Goal: Transaction & Acquisition: Book appointment/travel/reservation

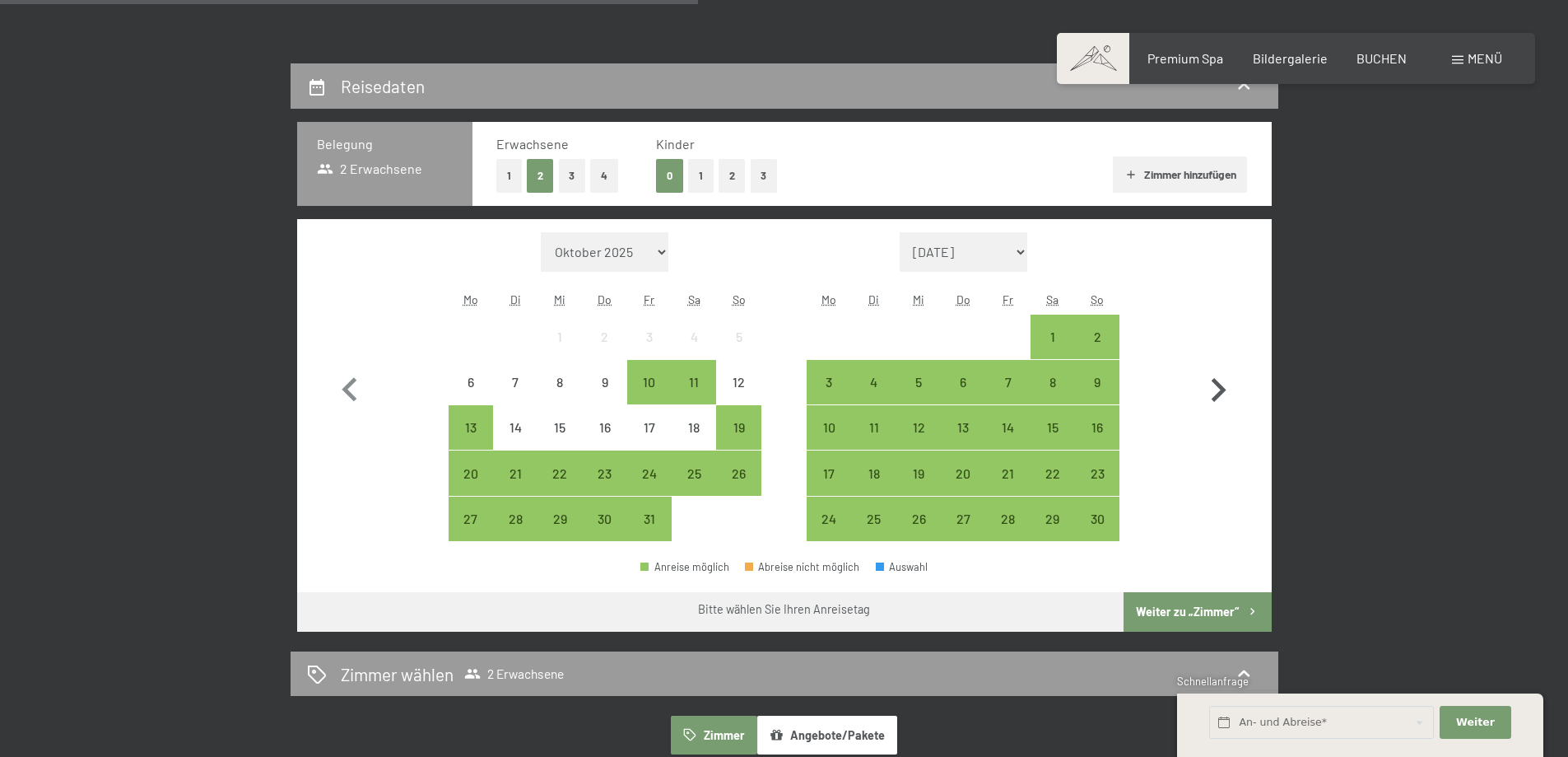
click at [1203, 378] on icon "button" at bounding box center [1218, 390] width 48 height 48
select select "[DATE]"
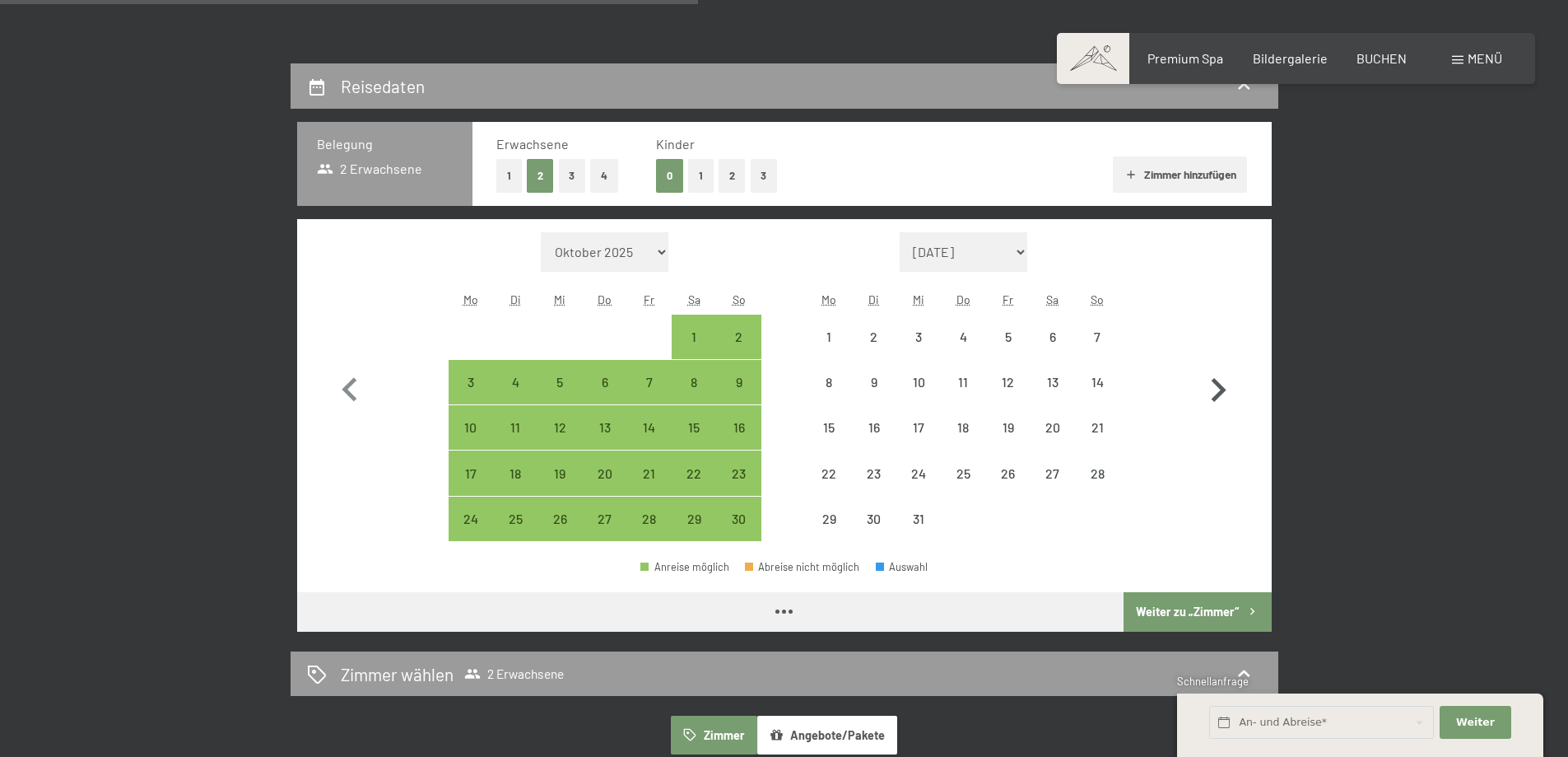
click at [1205, 378] on icon "button" at bounding box center [1218, 390] width 48 height 48
select select "[DATE]"
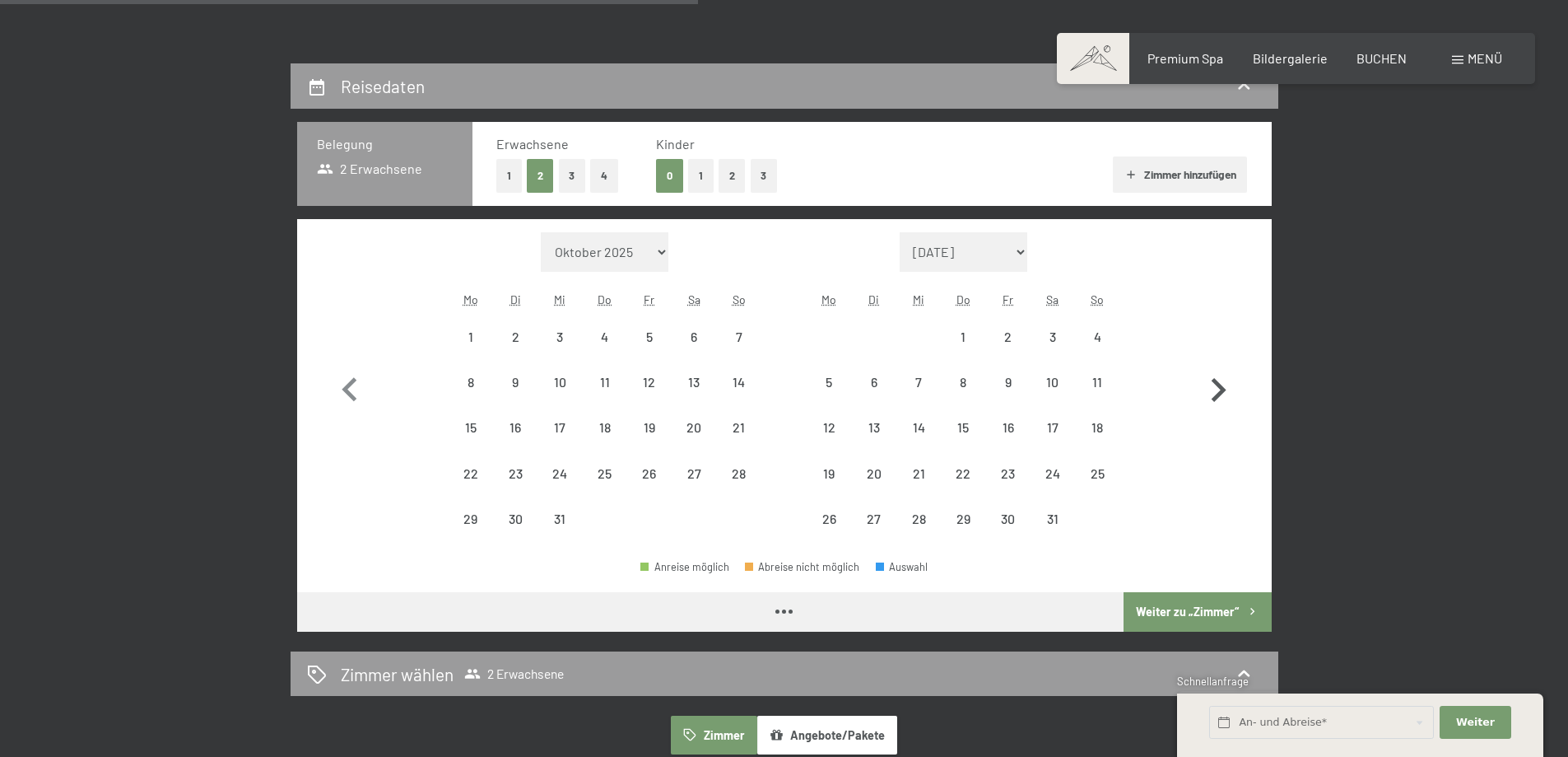
select select "[DATE]"
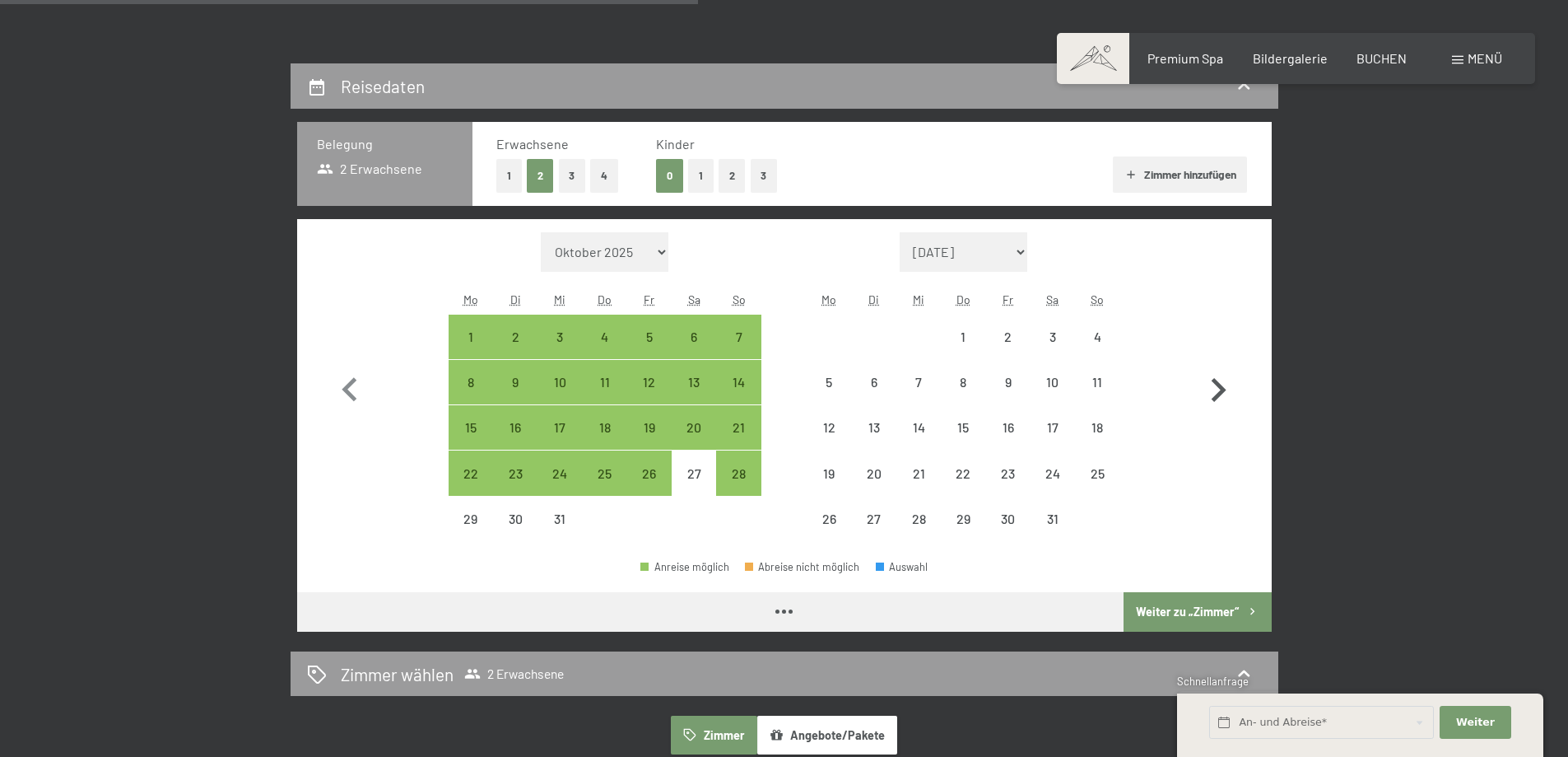
select select "[DATE]"
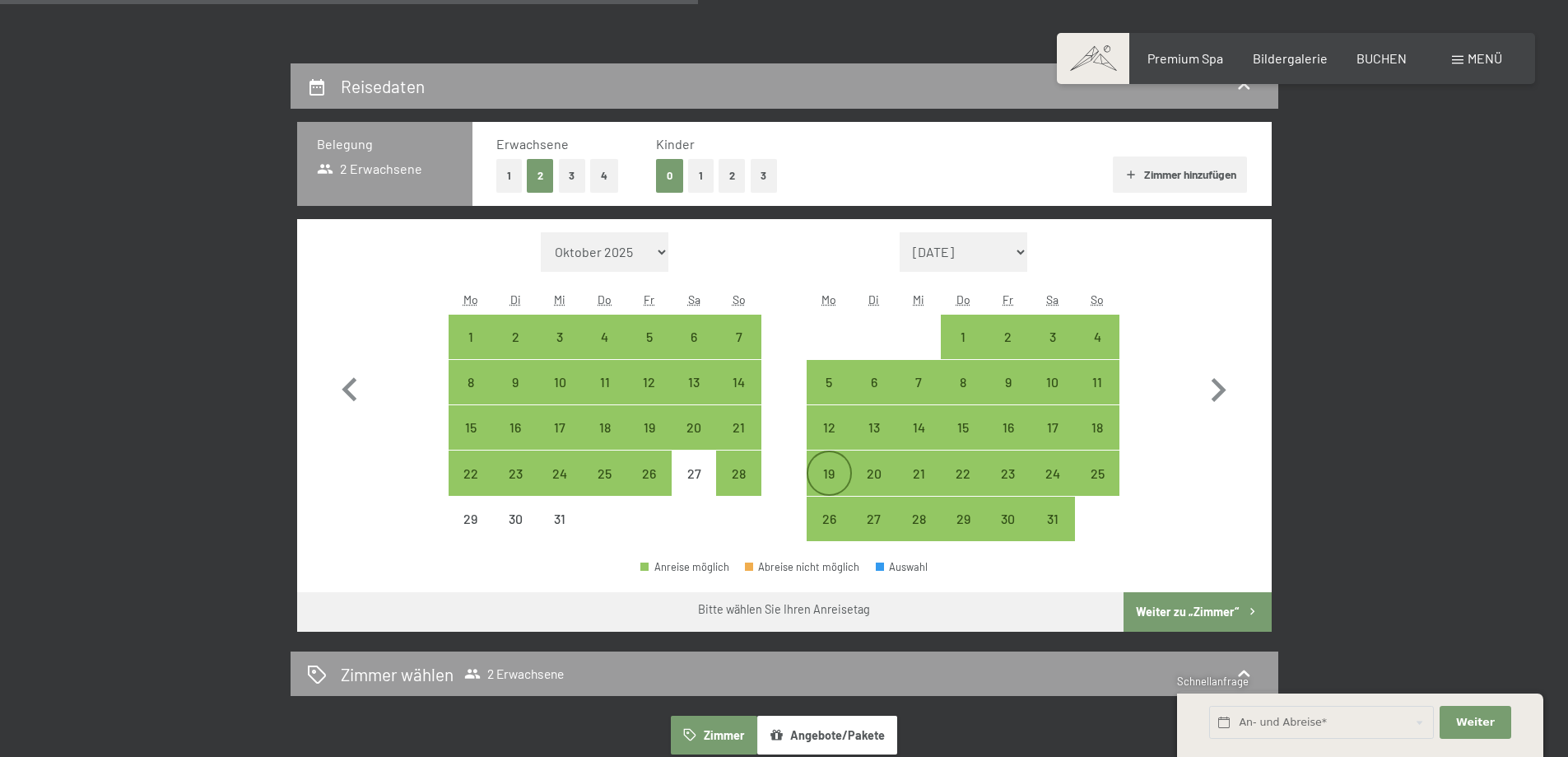
click at [824, 471] on div "19" at bounding box center [828, 486] width 41 height 41
select select "[DATE]"
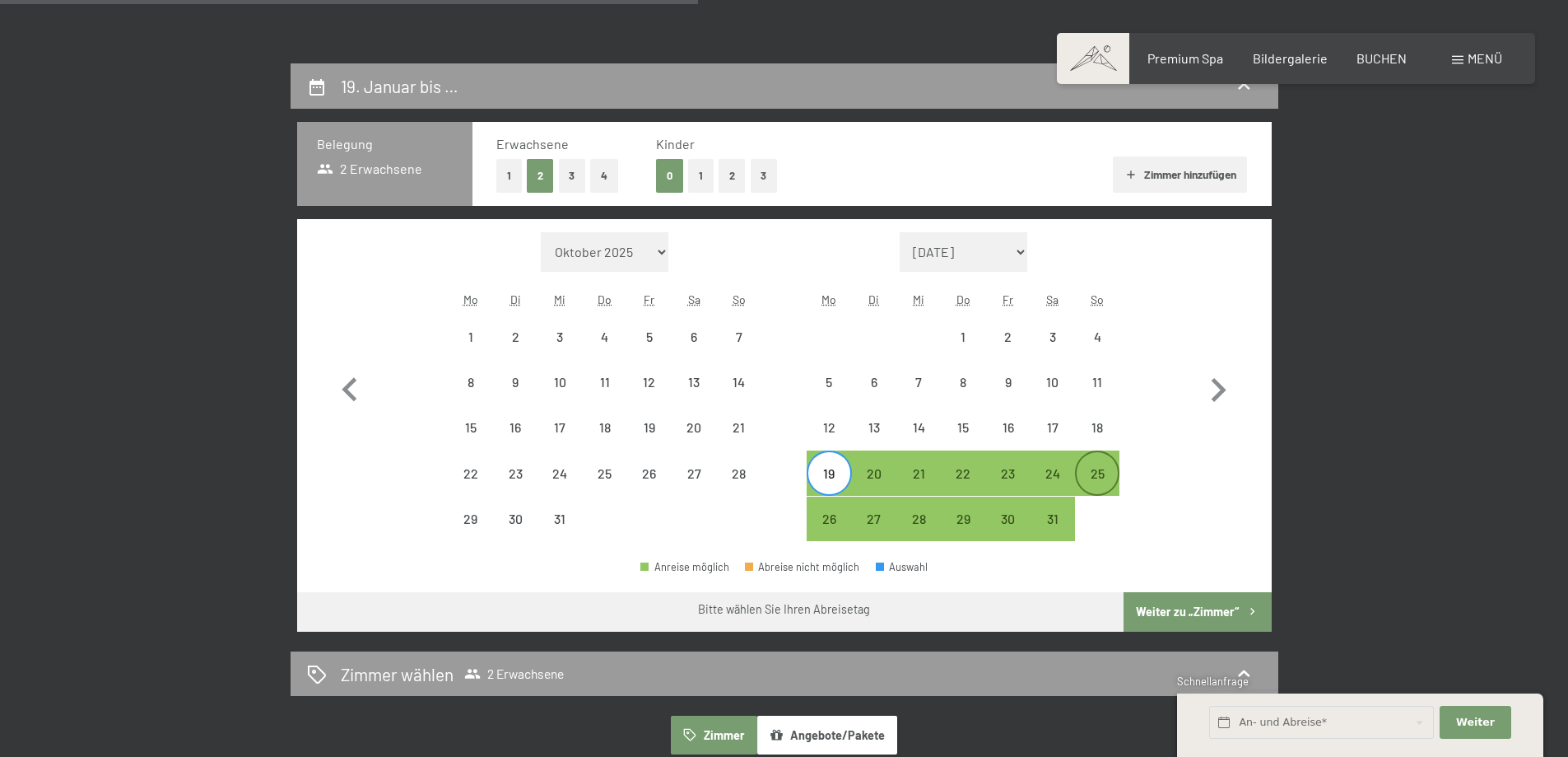
click at [1088, 467] on div "25" at bounding box center [1096, 486] width 41 height 41
select select "[DATE]"
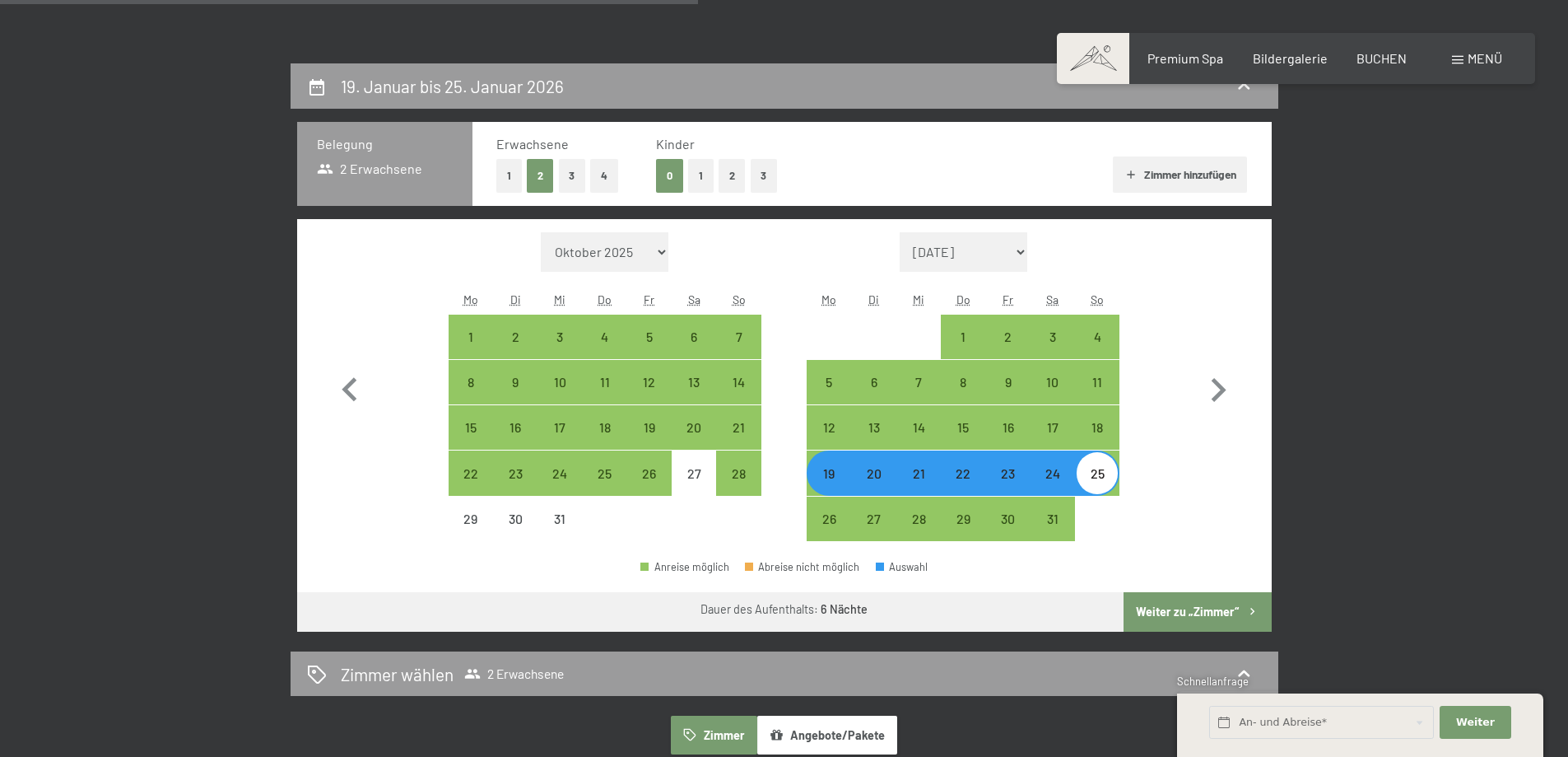
click at [1170, 614] on button "Weiter zu „Zimmer“" at bounding box center [1197, 612] width 147 height 40
select select "[DATE]"
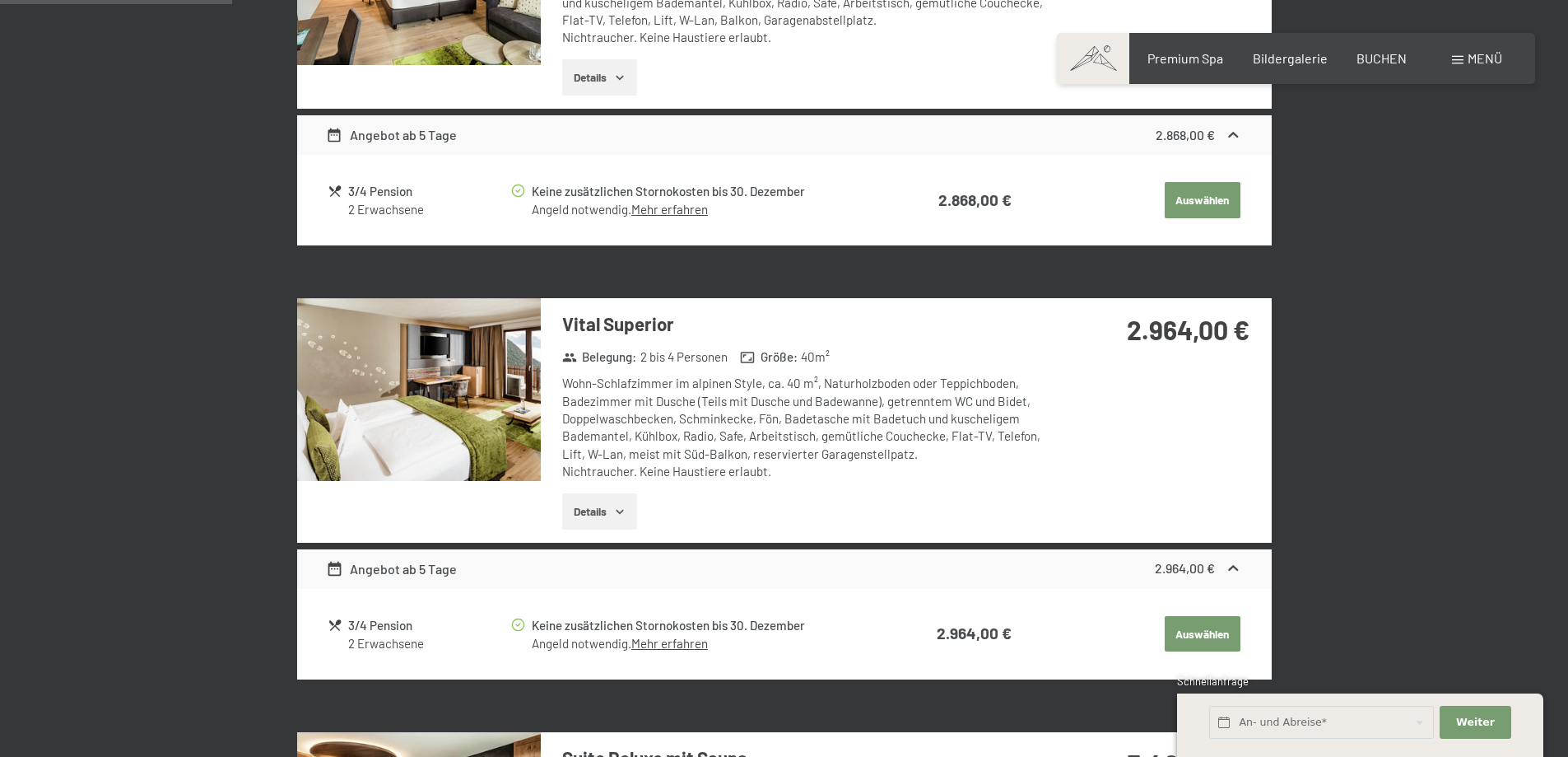
scroll to position [741, 0]
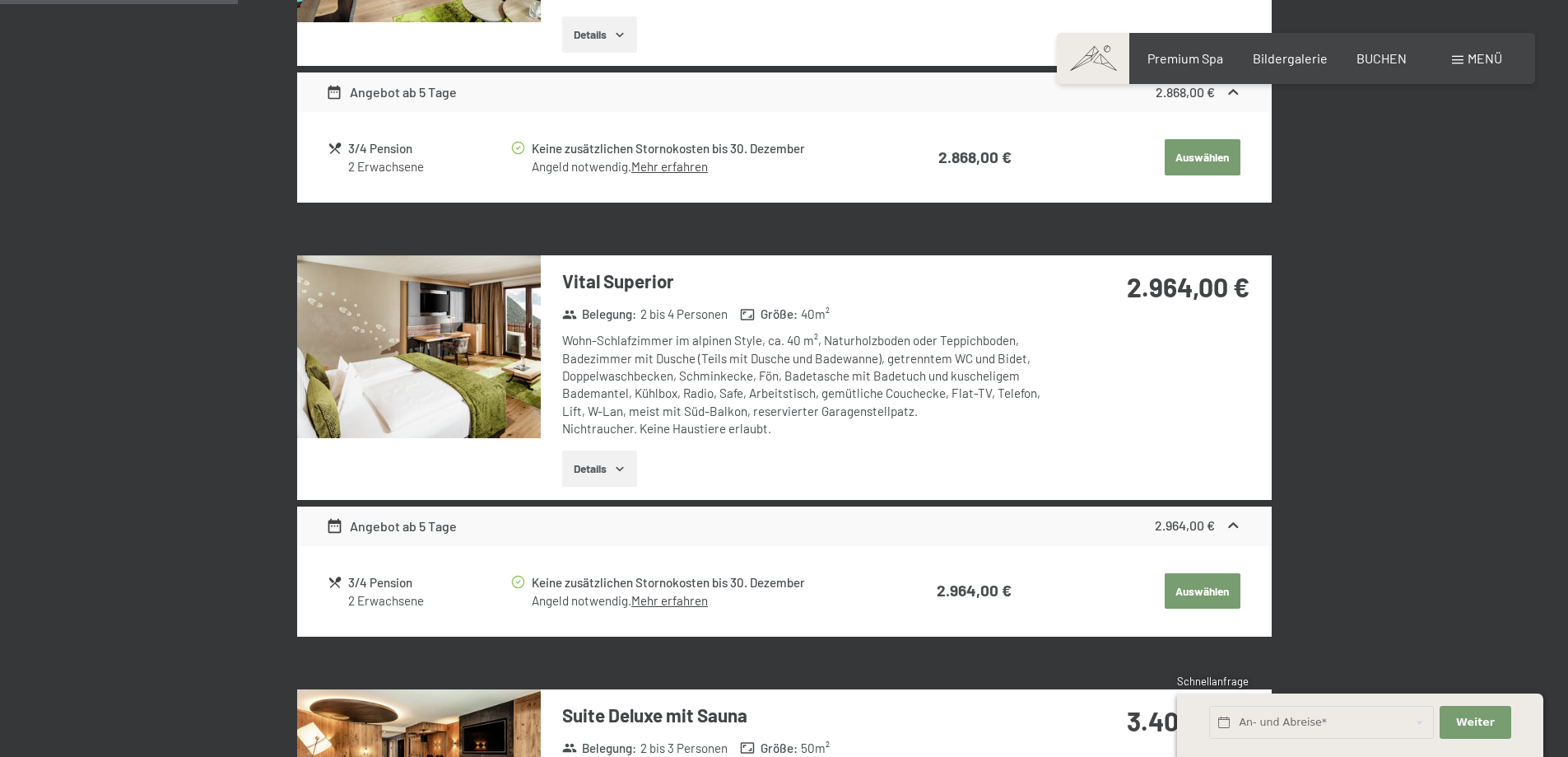
click at [354, 391] on img at bounding box center [419, 346] width 244 height 183
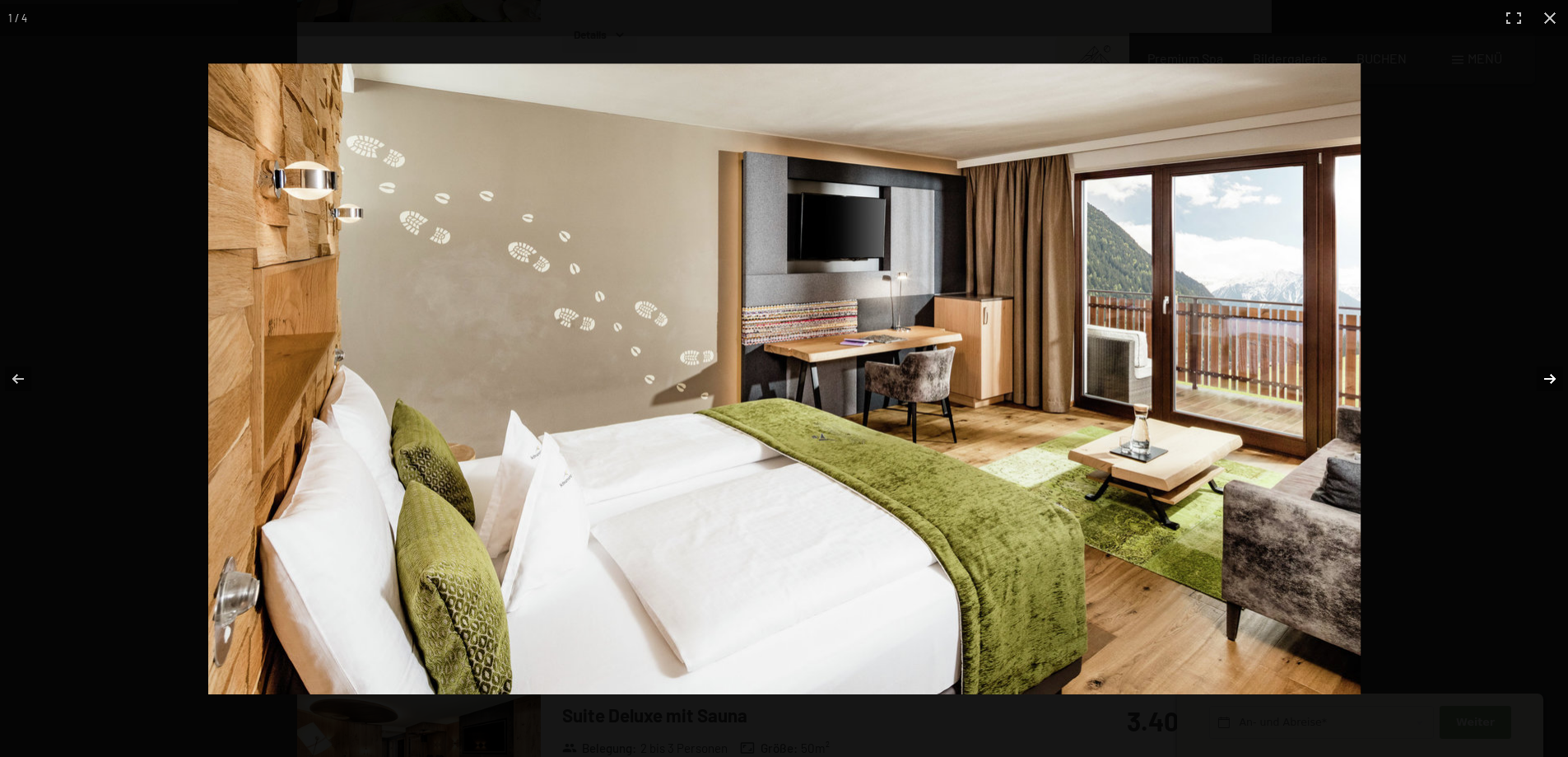
click at [1542, 391] on button "button" at bounding box center [1539, 378] width 57 height 82
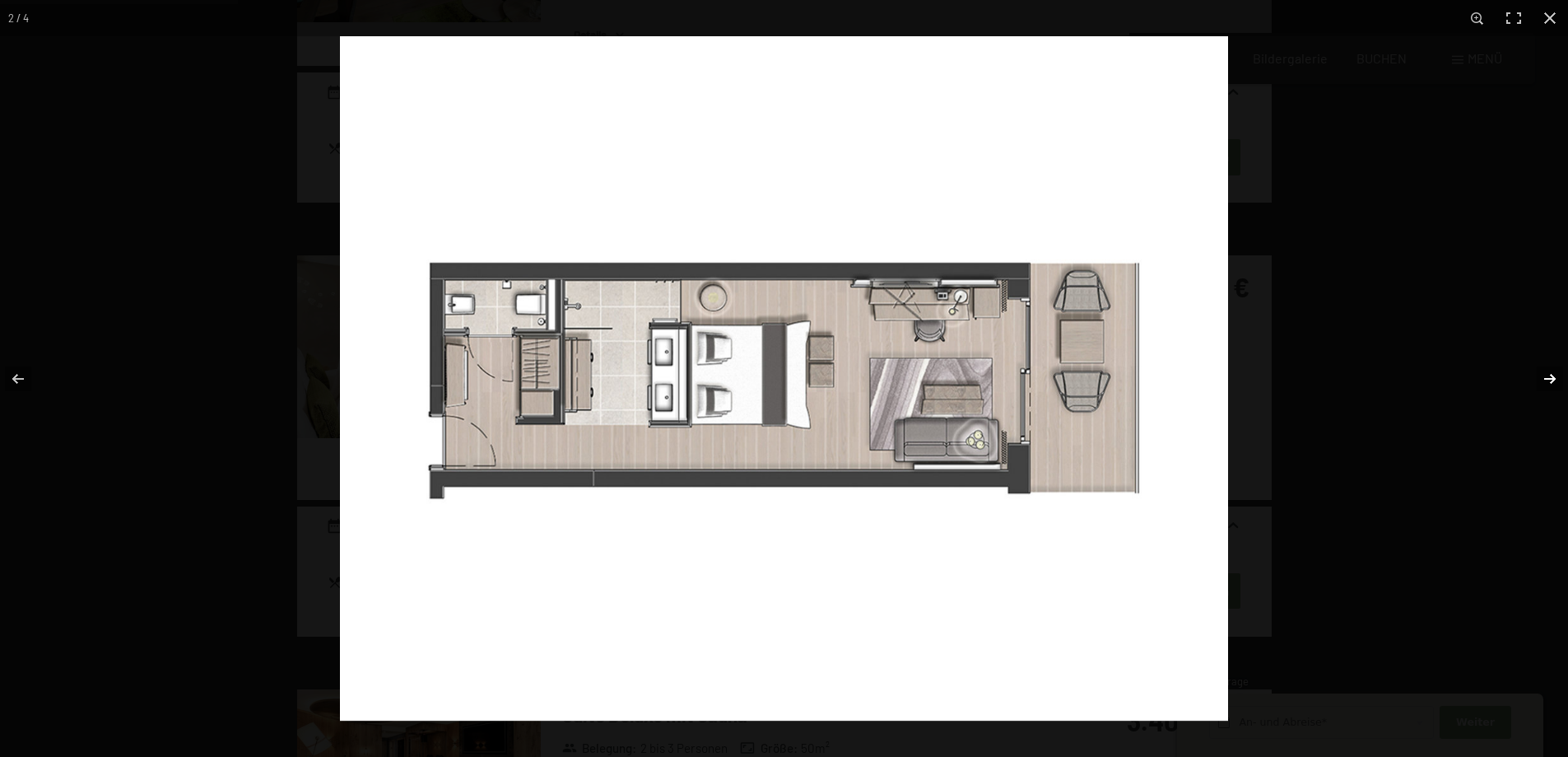
click at [1552, 387] on button "button" at bounding box center [1539, 378] width 57 height 82
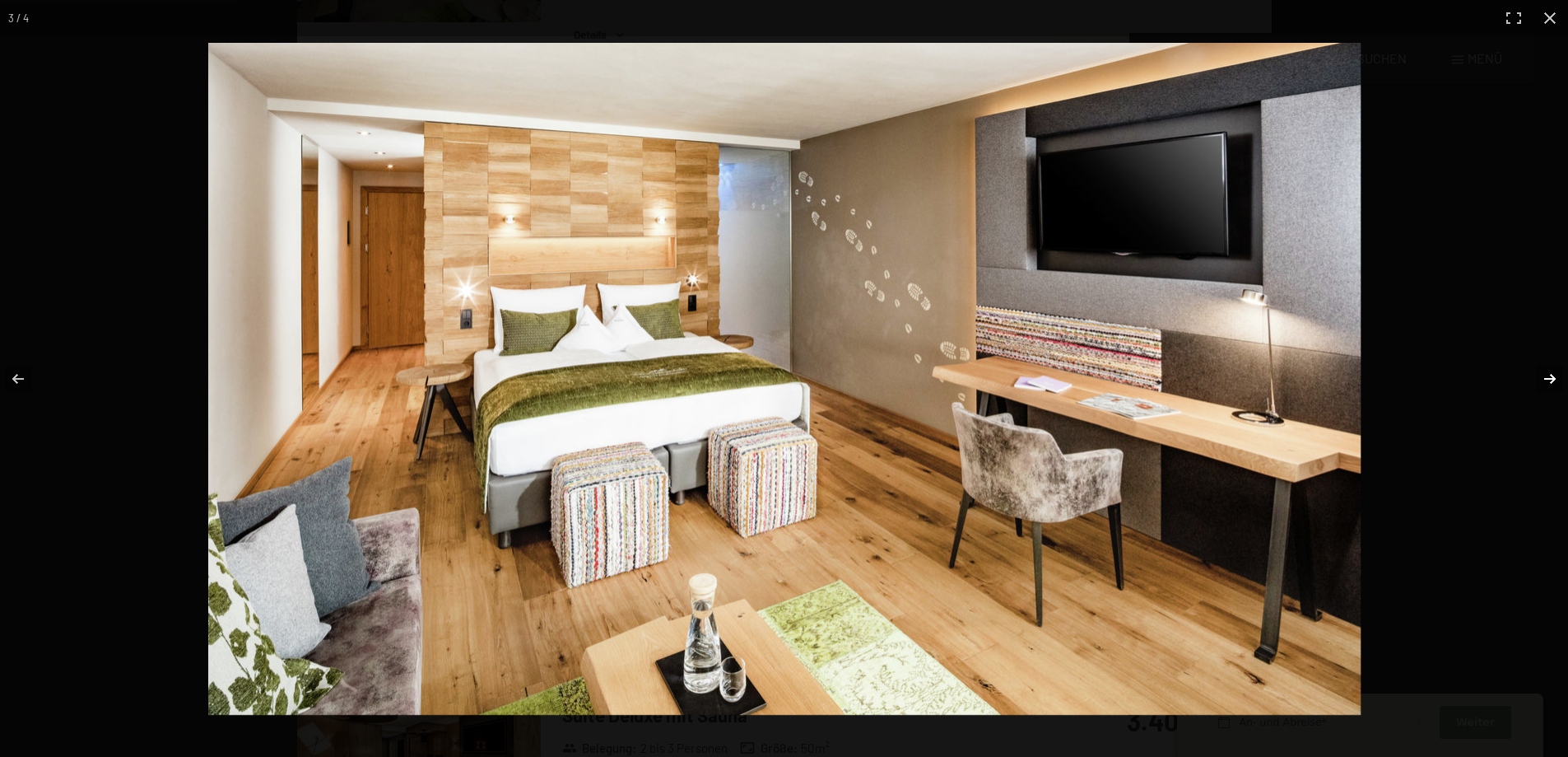
click at [1552, 387] on button "button" at bounding box center [1539, 378] width 57 height 82
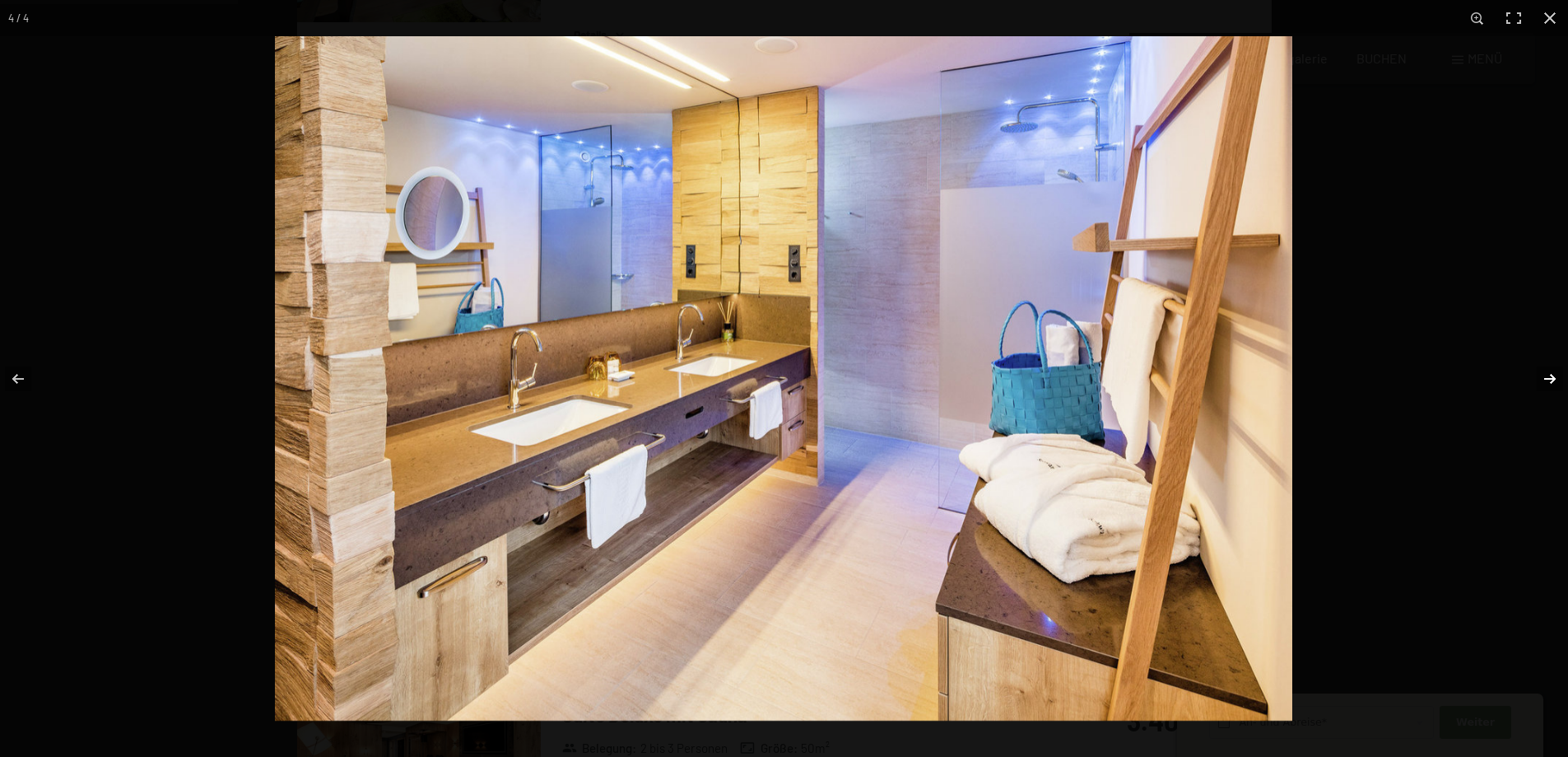
click at [1552, 387] on button "button" at bounding box center [1539, 378] width 57 height 82
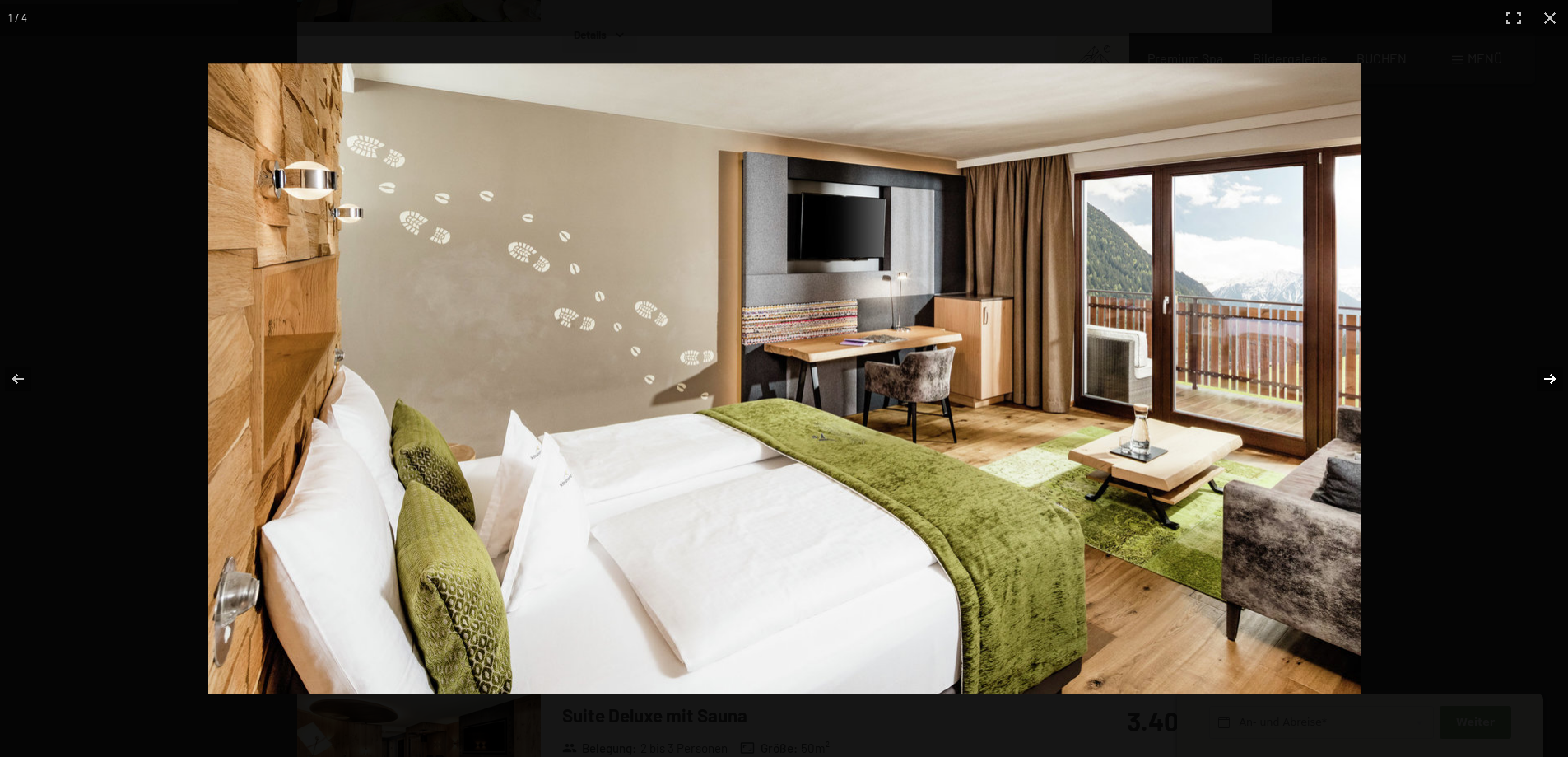
click at [1552, 387] on button "button" at bounding box center [1539, 378] width 57 height 82
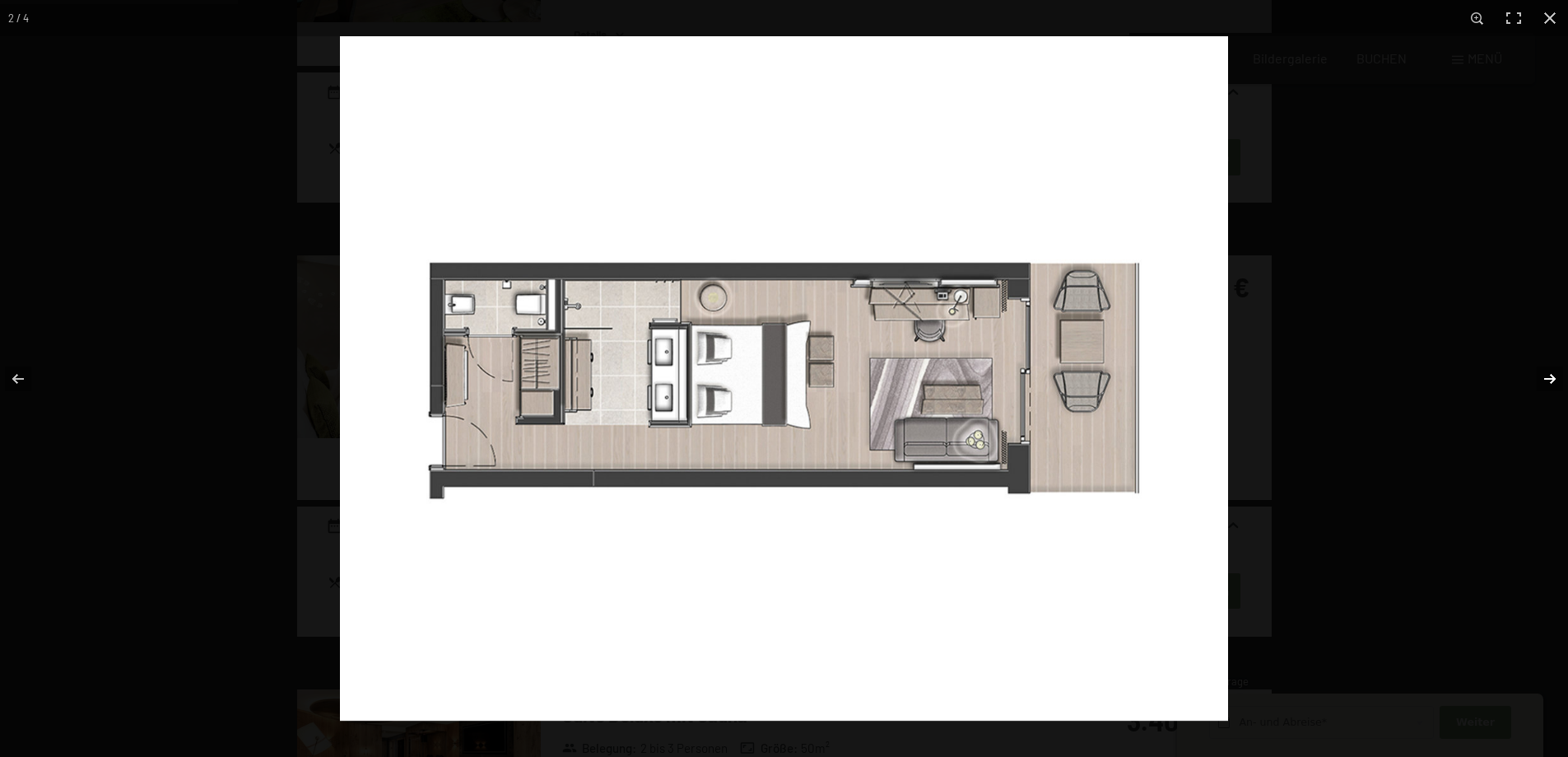
click at [1552, 388] on button "button" at bounding box center [1539, 378] width 57 height 82
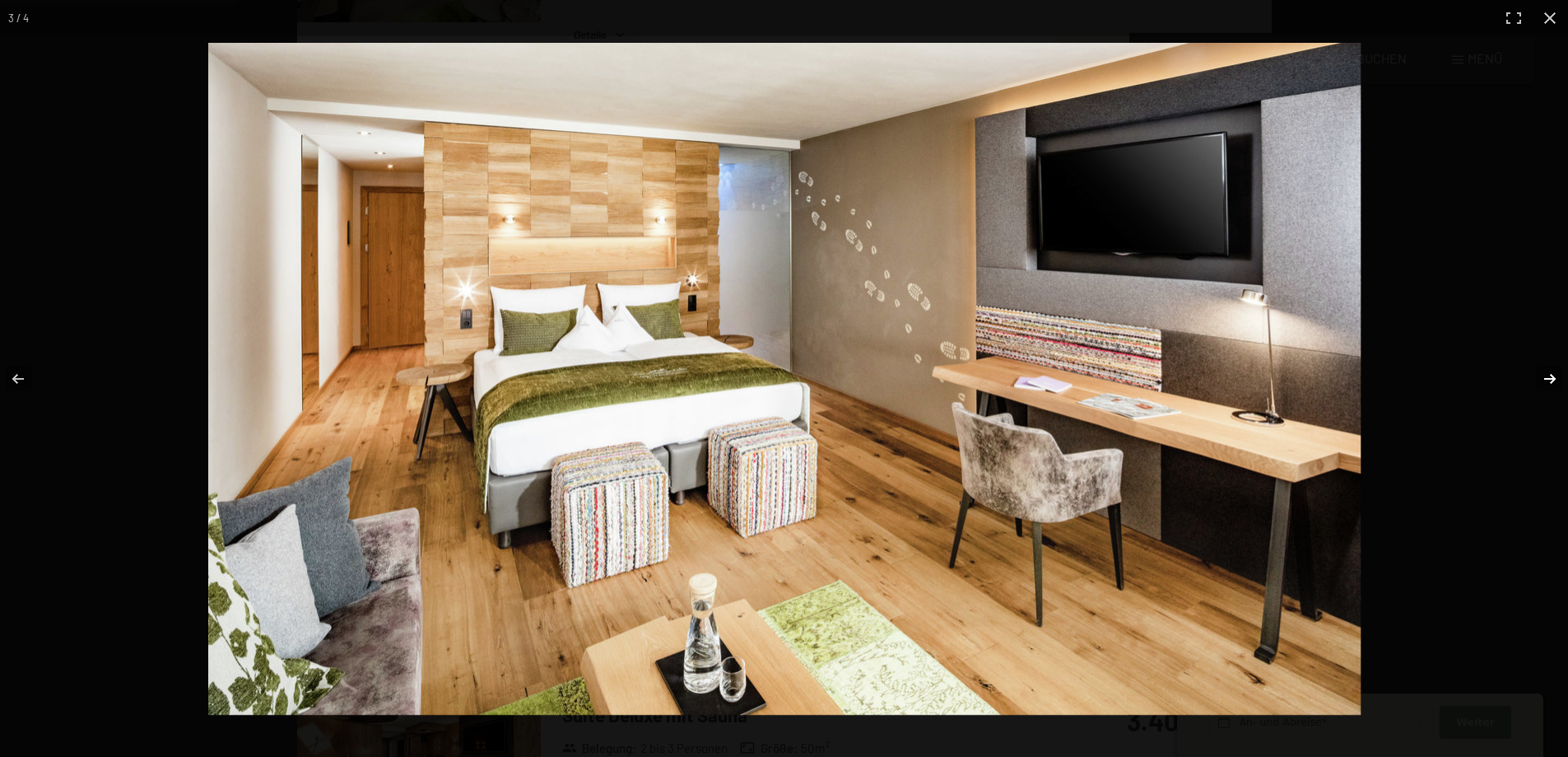
click at [1550, 388] on button "button" at bounding box center [1539, 378] width 57 height 82
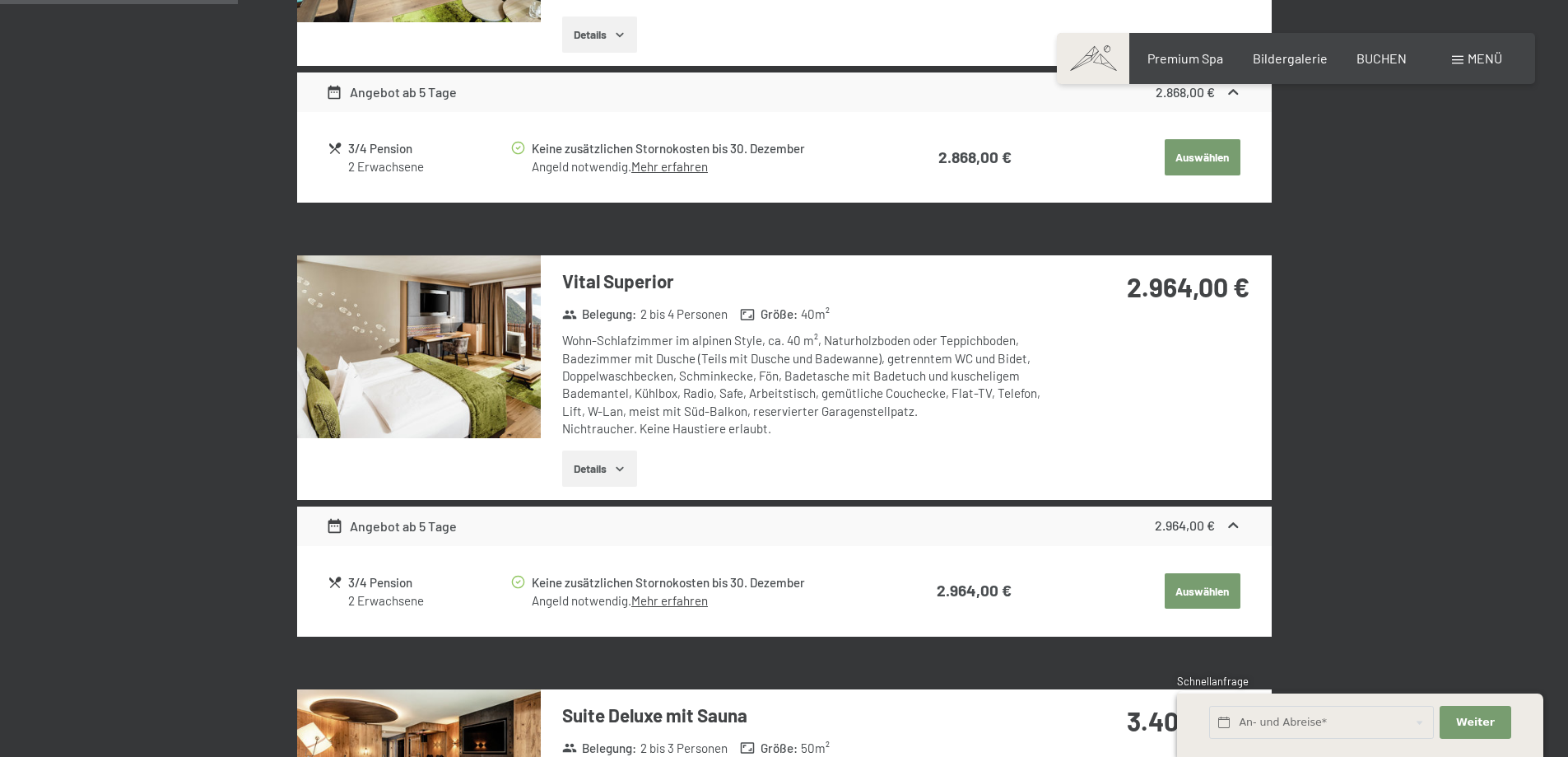
click at [0, 0] on button "button" at bounding box center [0, 0] width 0 height 0
click at [1224, 590] on button "Auswählen" at bounding box center [1202, 591] width 75 height 36
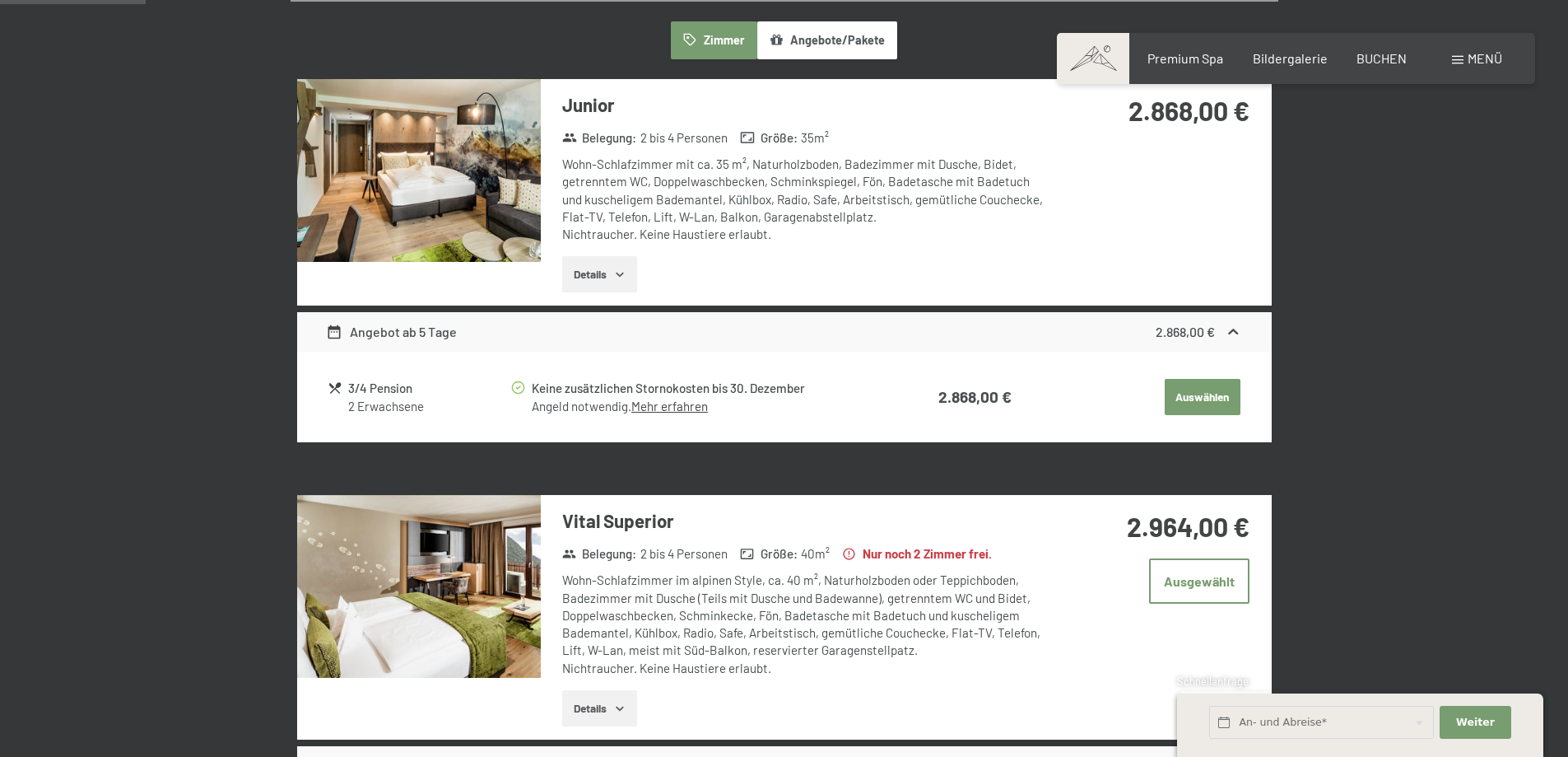
scroll to position [640, 0]
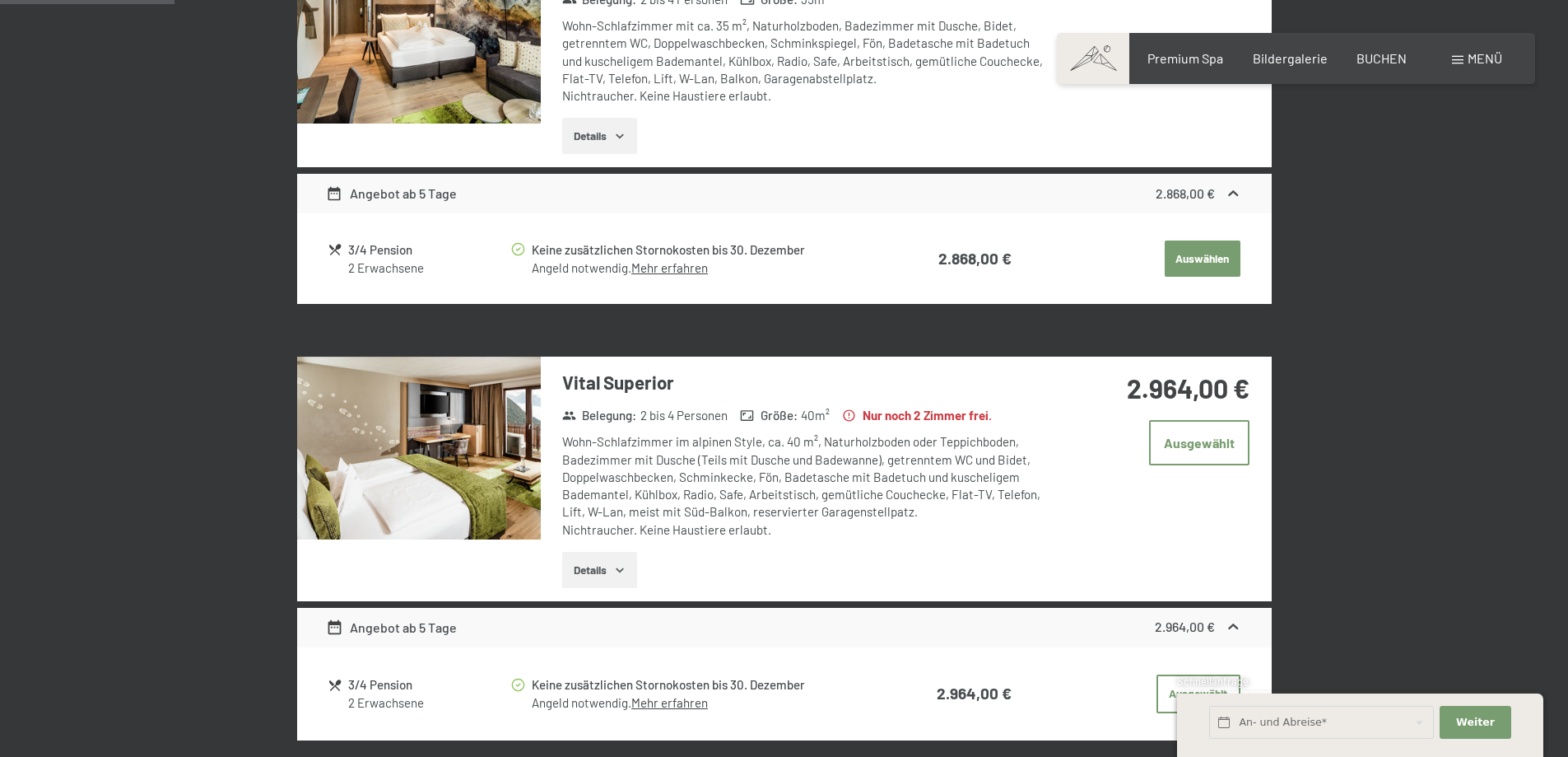
click at [609, 577] on button "Details" at bounding box center [600, 570] width 75 height 36
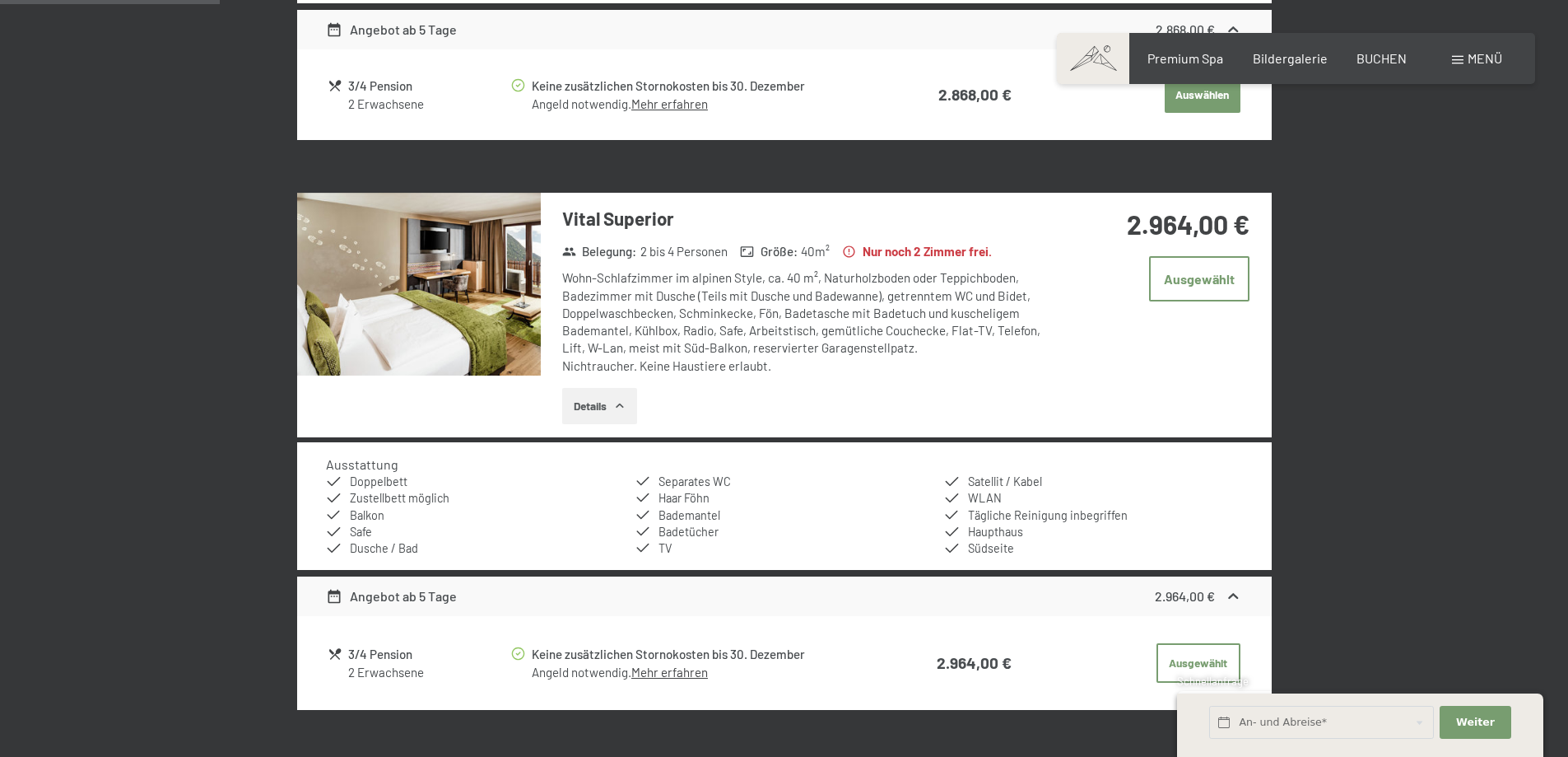
scroll to position [805, 0]
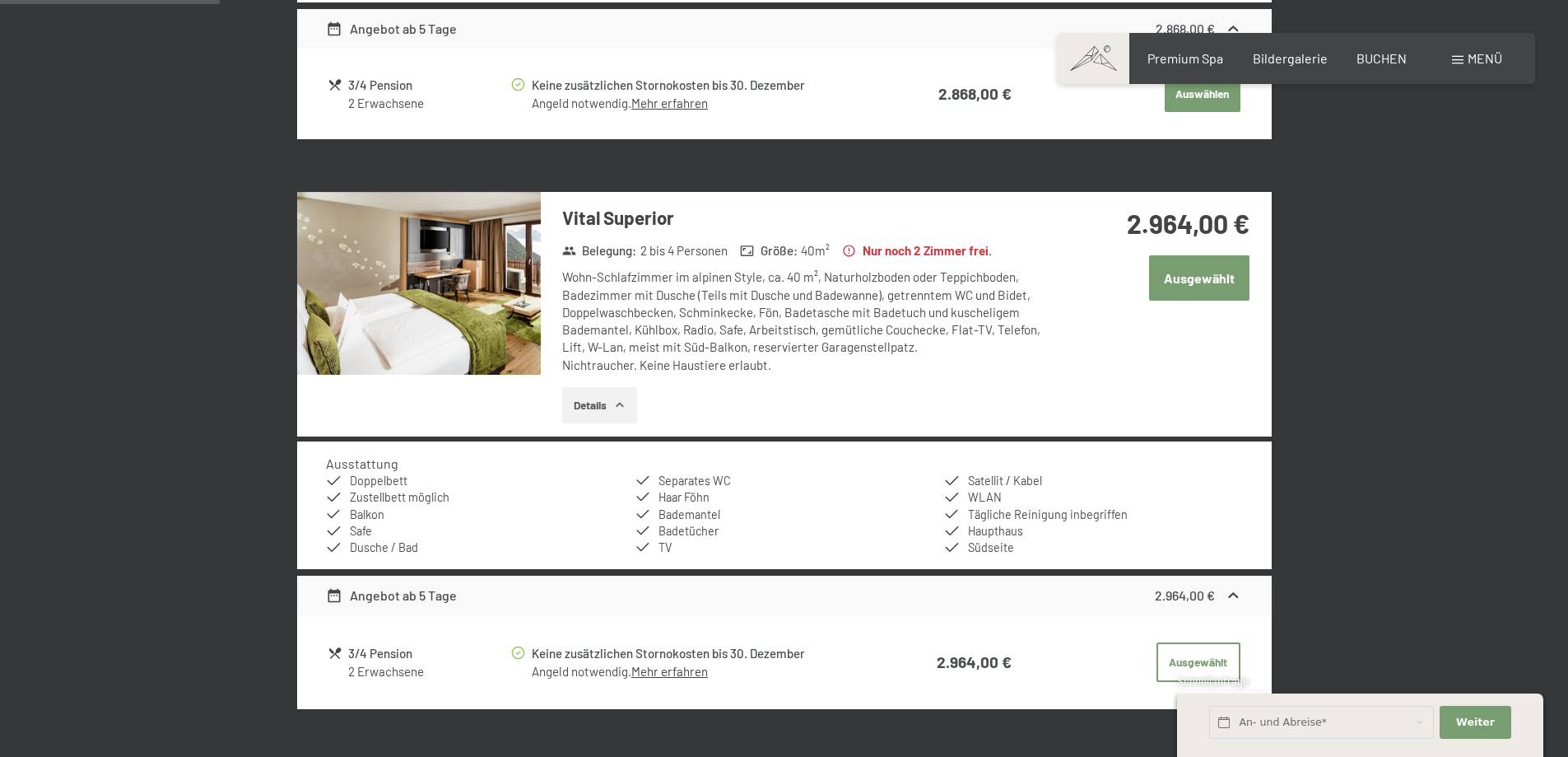
click at [1191, 290] on button "Ausgewählt" at bounding box center [1200, 277] width 101 height 45
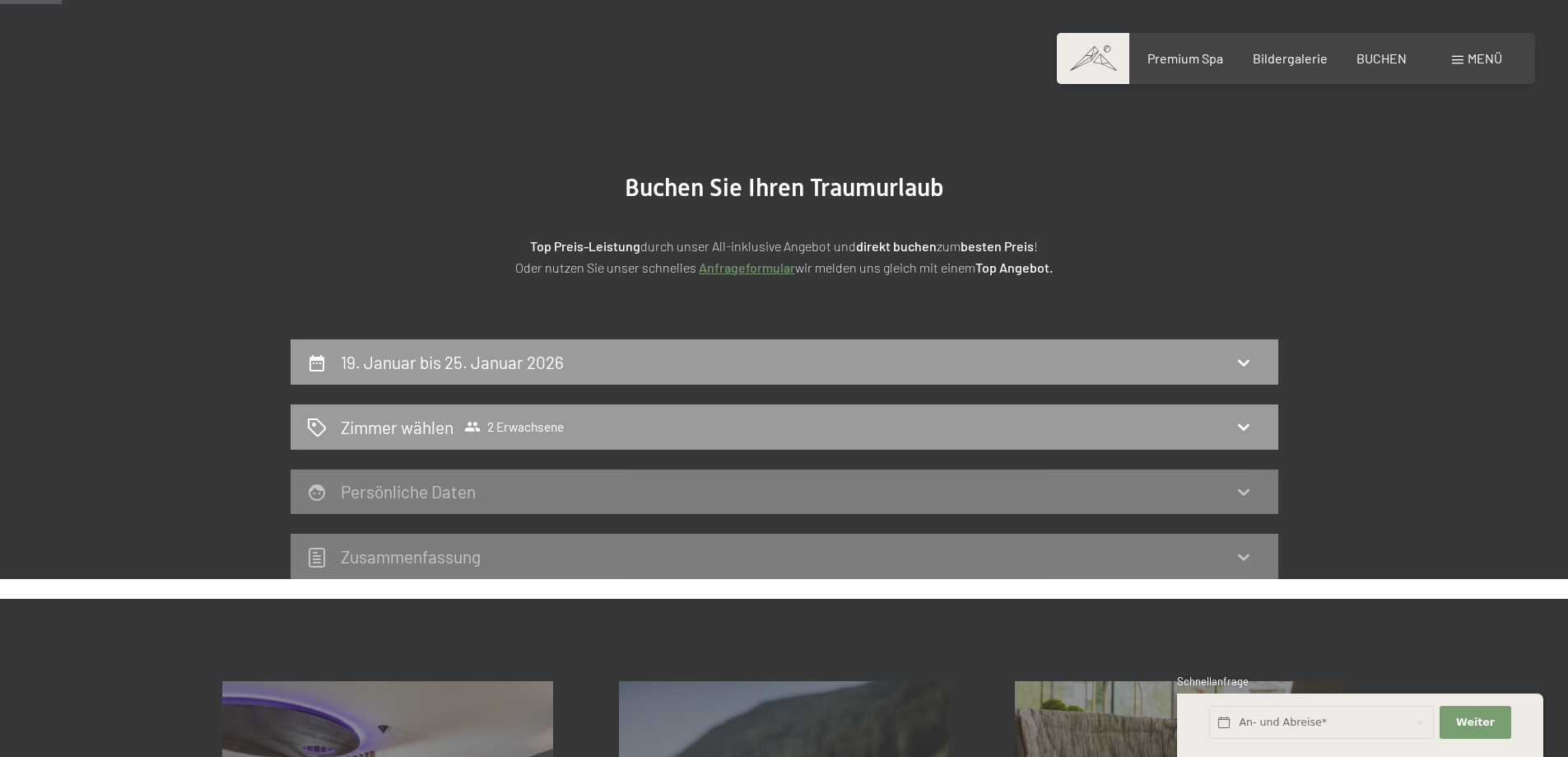
scroll to position [82, 0]
